Goal: Information Seeking & Learning: Learn about a topic

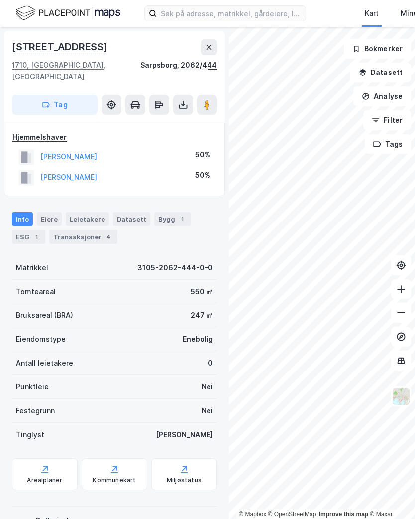
click at [80, 230] on div "Transaksjoner 4" at bounding box center [83, 237] width 68 height 14
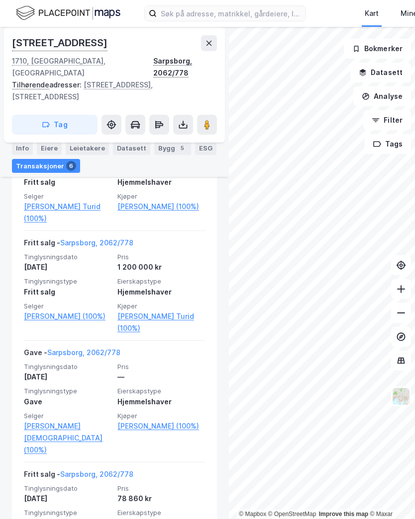
scroll to position [269, 0]
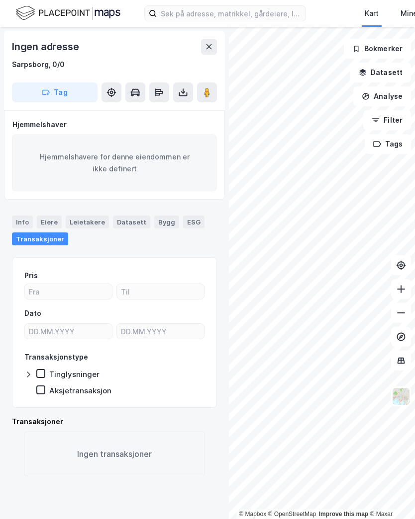
click at [214, 54] on button at bounding box center [209, 47] width 16 height 16
click at [213, 42] on button at bounding box center [209, 47] width 16 height 16
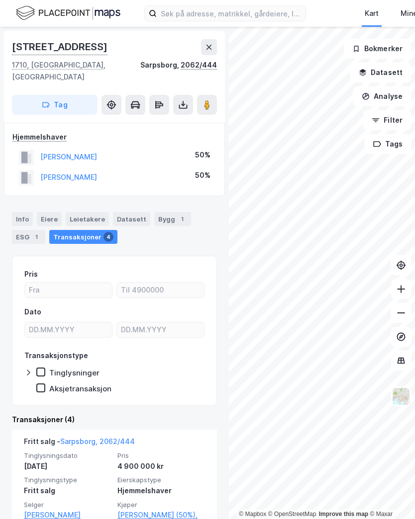
click at [18, 212] on div "Info" at bounding box center [22, 219] width 21 height 14
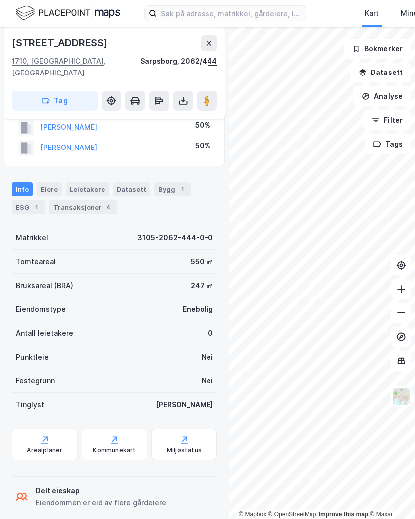
scroll to position [29, 0]
click at [80, 201] on div "Transaksjoner 4" at bounding box center [83, 208] width 68 height 14
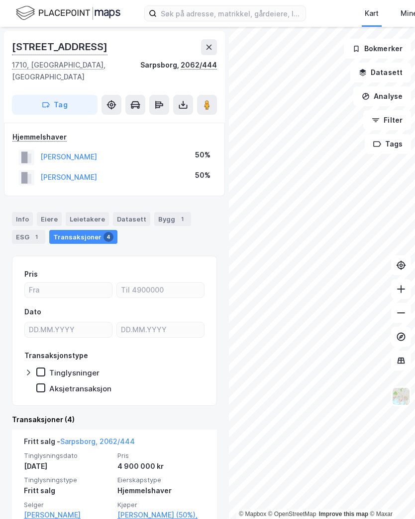
click at [128, 212] on div "Datasett" at bounding box center [131, 219] width 37 height 14
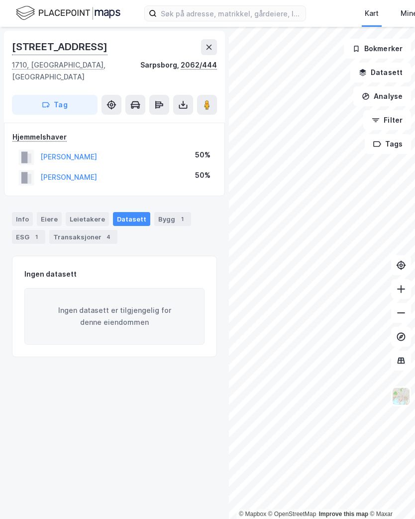
click at [160, 212] on div "Bygg 1" at bounding box center [172, 219] width 37 height 14
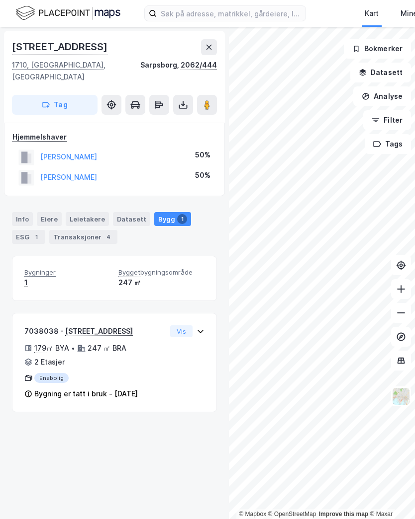
click at [180, 326] on button "Vis" at bounding box center [181, 332] width 22 height 12
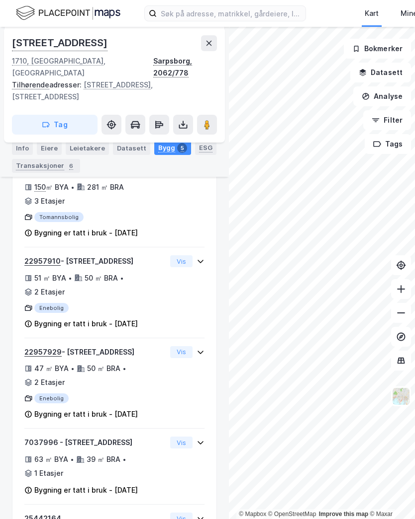
scroll to position [165, 0]
